Goal: Information Seeking & Learning: Learn about a topic

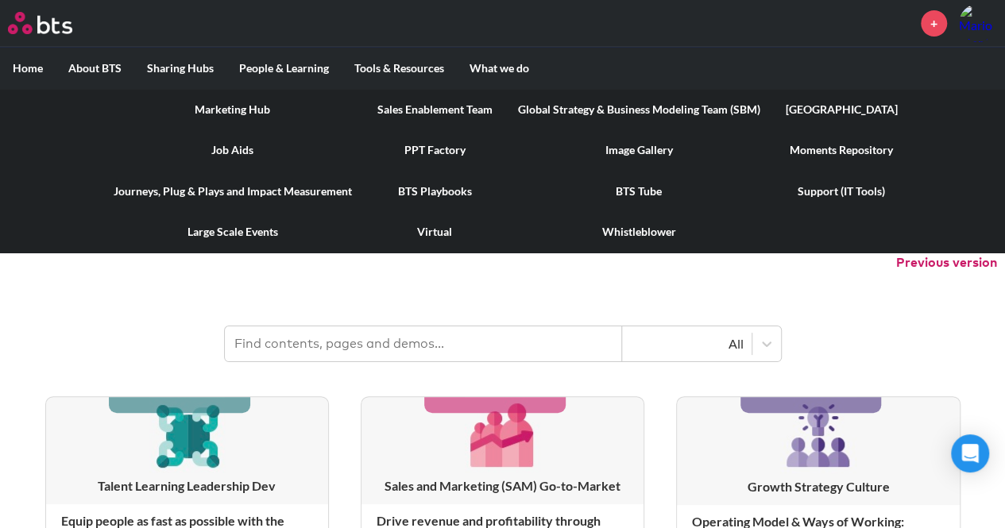
click at [824, 108] on link "[GEOGRAPHIC_DATA]" at bounding box center [841, 109] width 137 height 41
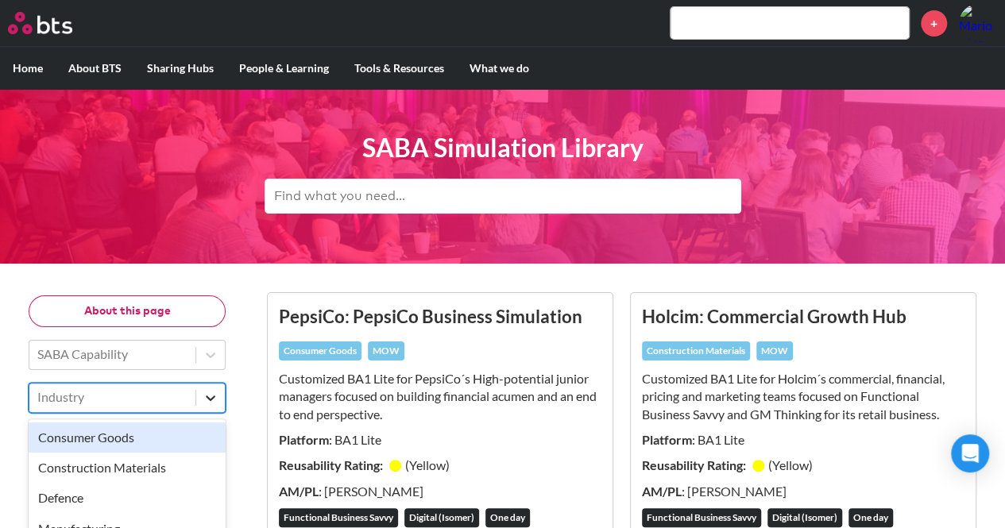
click at [213, 400] on icon at bounding box center [211, 398] width 16 height 16
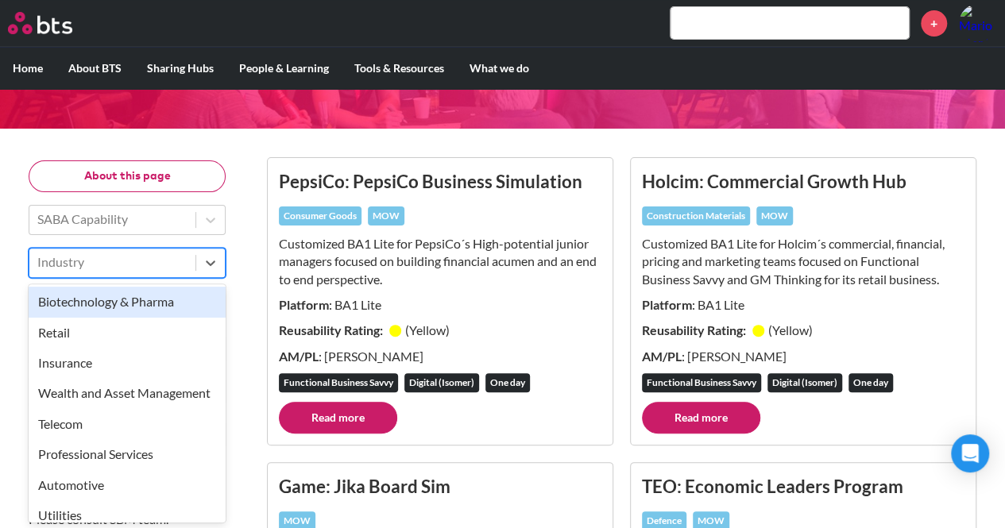
scroll to position [397, 0]
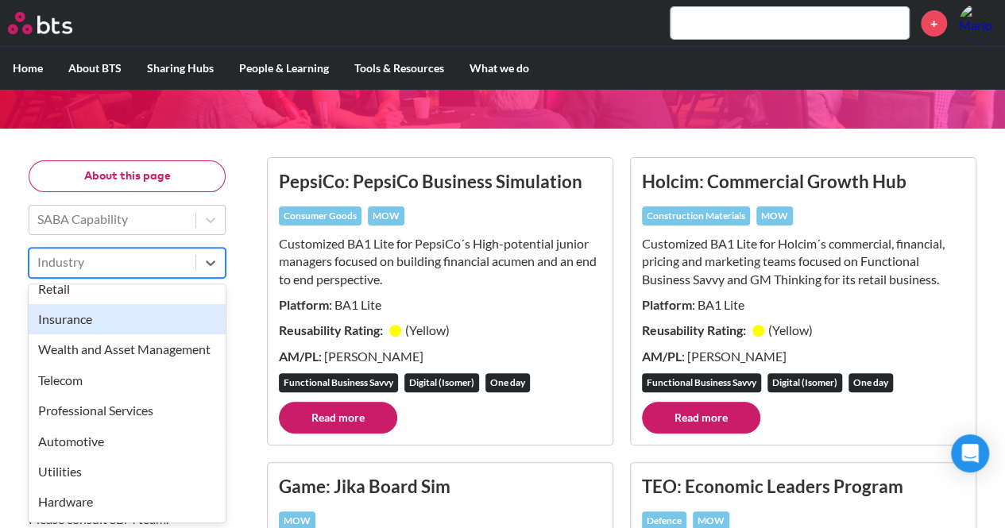
click at [118, 311] on div "Insurance" at bounding box center [127, 319] width 197 height 30
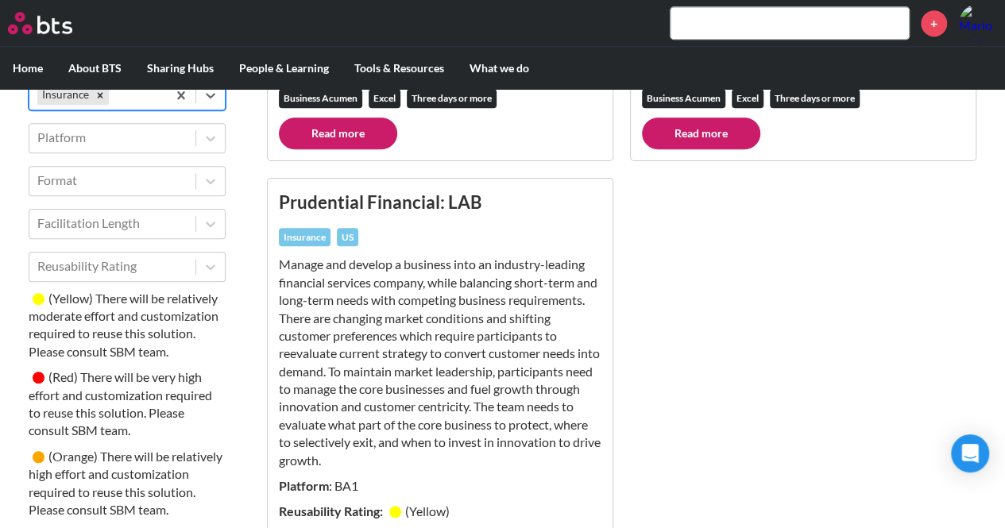
scroll to position [578, 0]
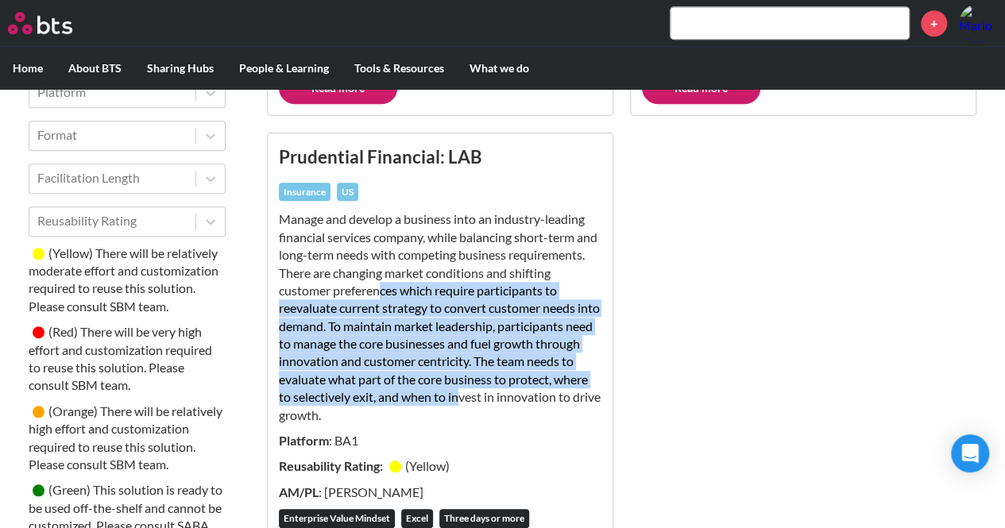
drag, startPoint x: 423, startPoint y: 283, endPoint x: 541, endPoint y: 392, distance: 160.2
click at [541, 392] on p "Manage and develop a business into an industry-leading financial services compa…" at bounding box center [440, 317] width 322 height 214
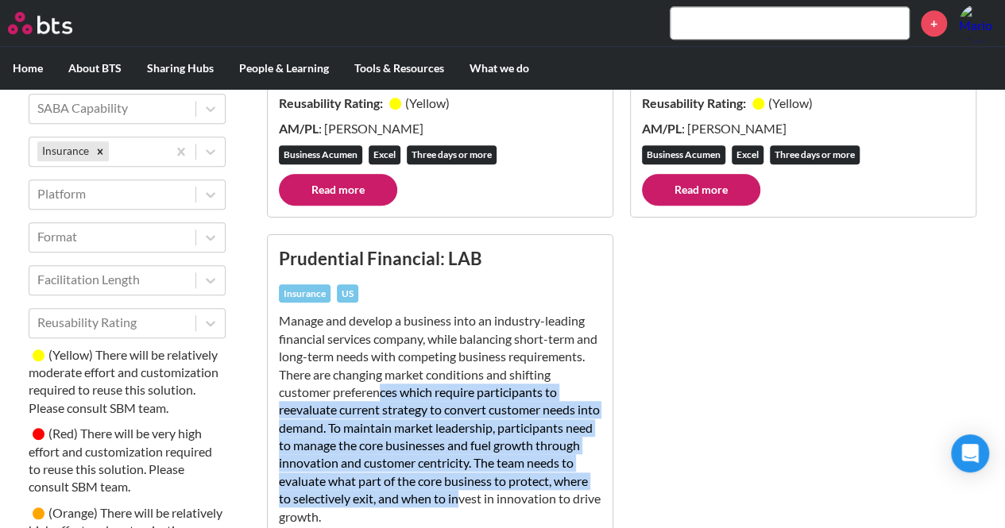
scroll to position [499, 0]
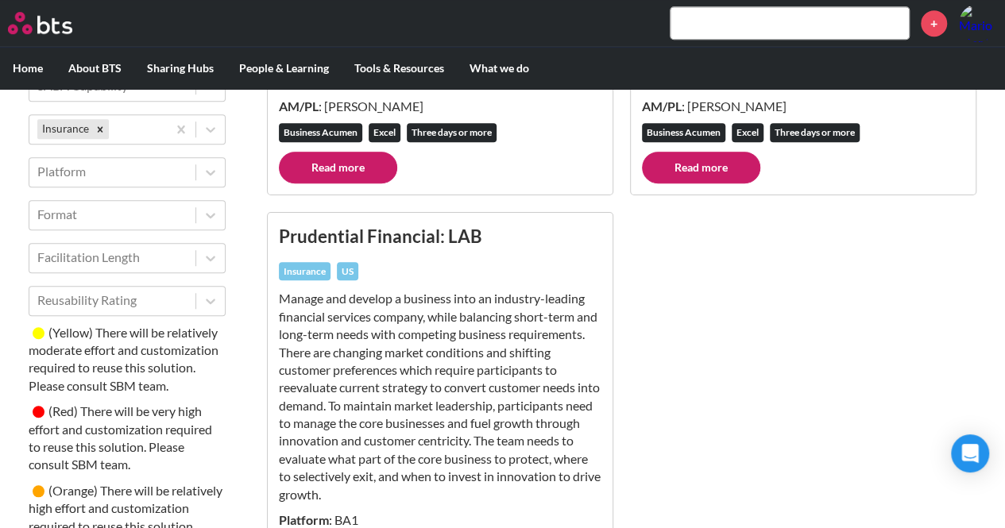
drag, startPoint x: 581, startPoint y: 336, endPoint x: 586, endPoint y: 320, distance: 16.8
click at [586, 320] on p "Manage and develop a business into an industry-leading financial services compa…" at bounding box center [440, 397] width 322 height 214
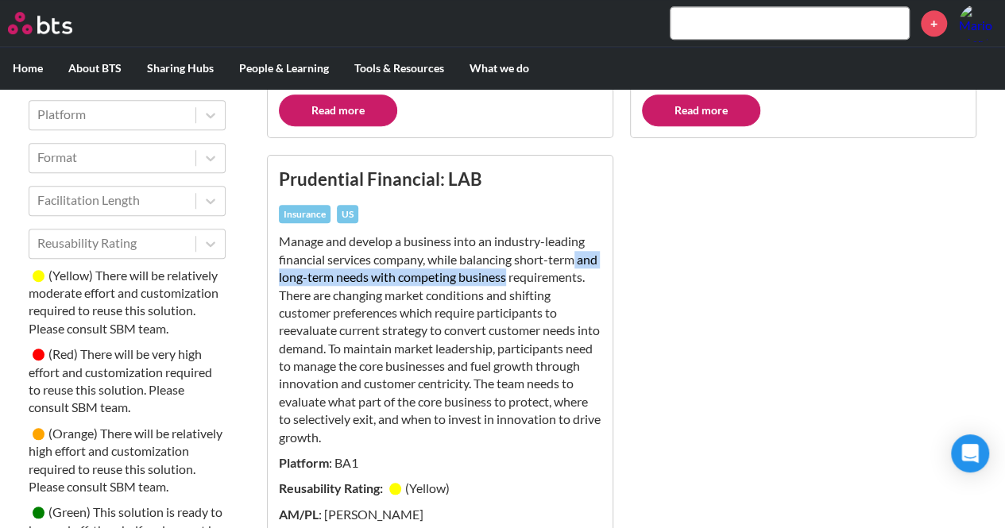
scroll to position [578, 0]
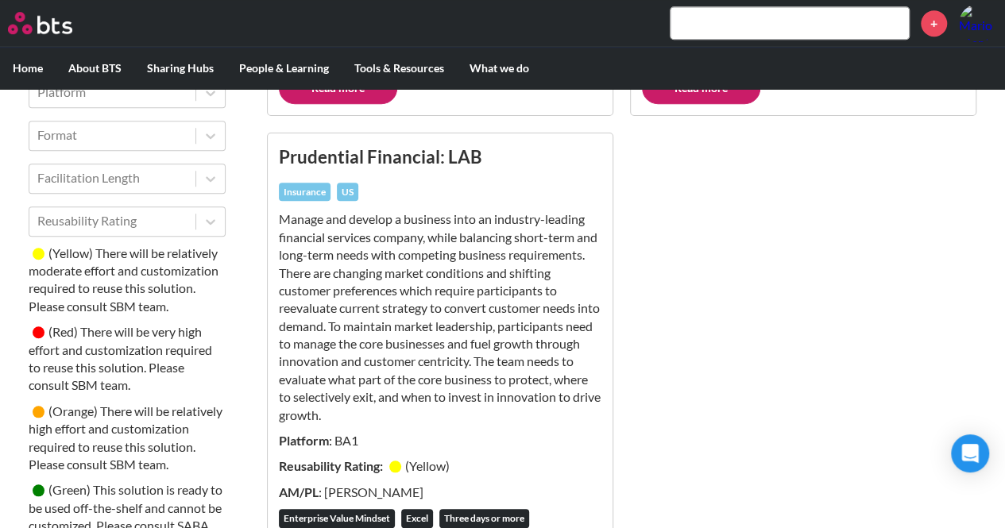
click at [470, 270] on p "Manage and develop a business into an industry-leading financial services compa…" at bounding box center [440, 317] width 322 height 214
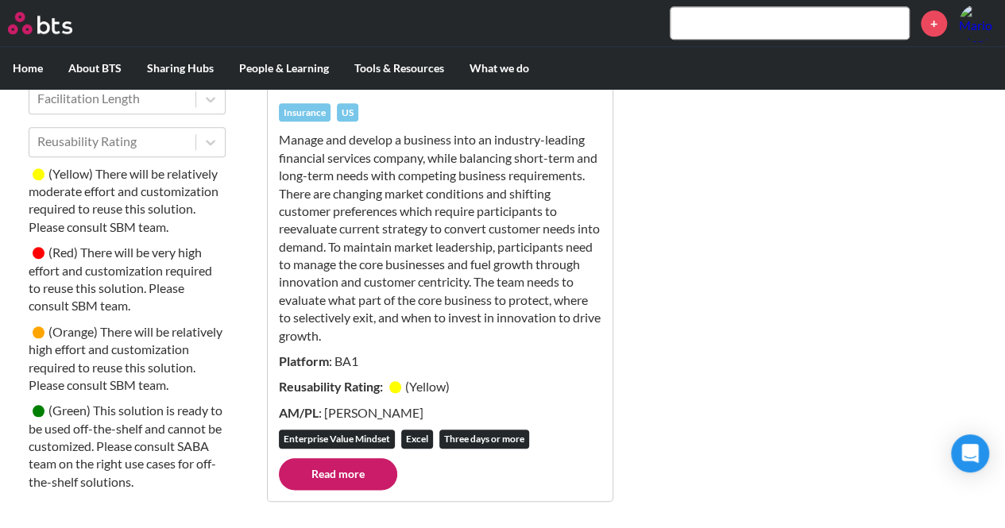
click at [346, 475] on link "Read more" at bounding box center [338, 474] width 118 height 32
